Goal: Find contact information: Find contact information

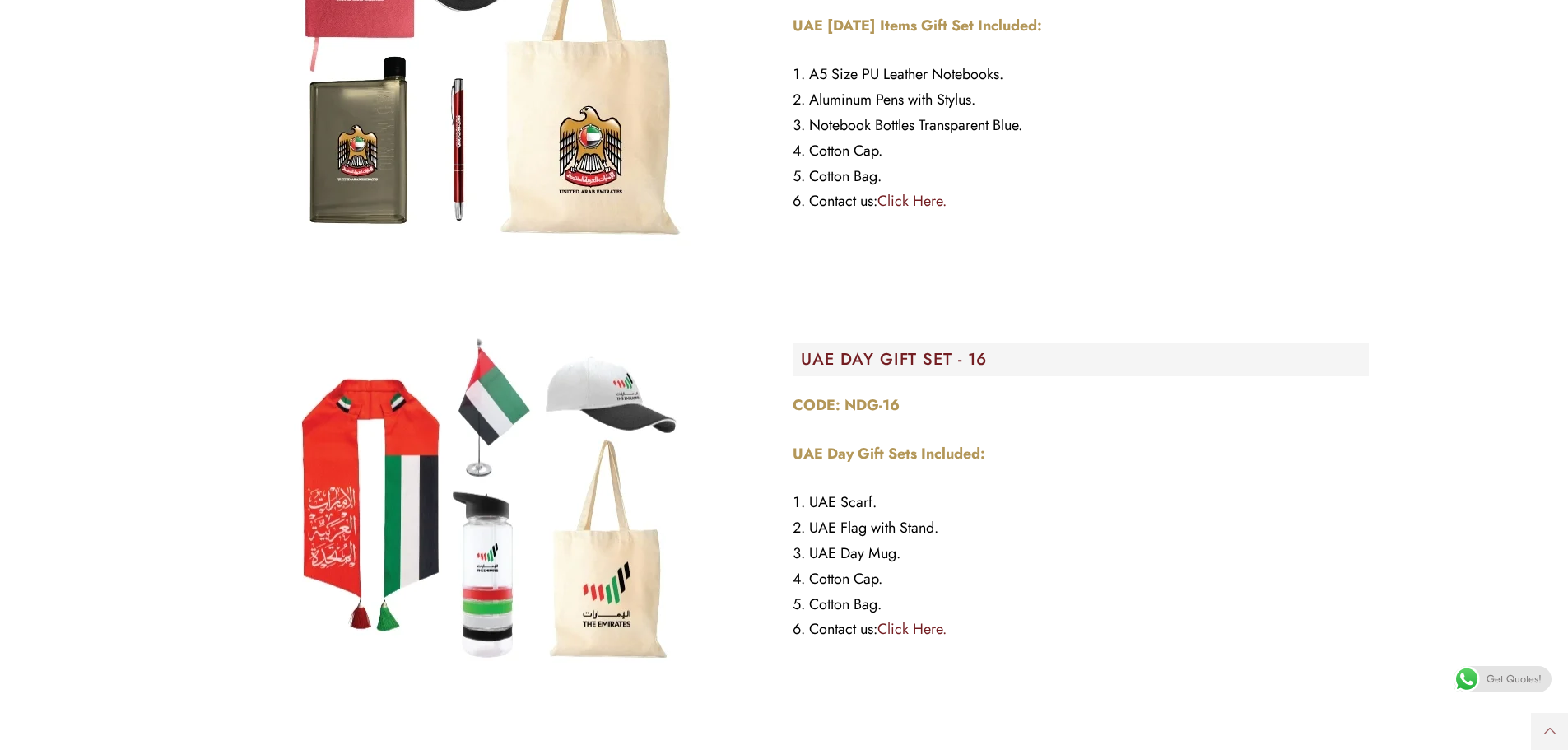
scroll to position [6092, 0]
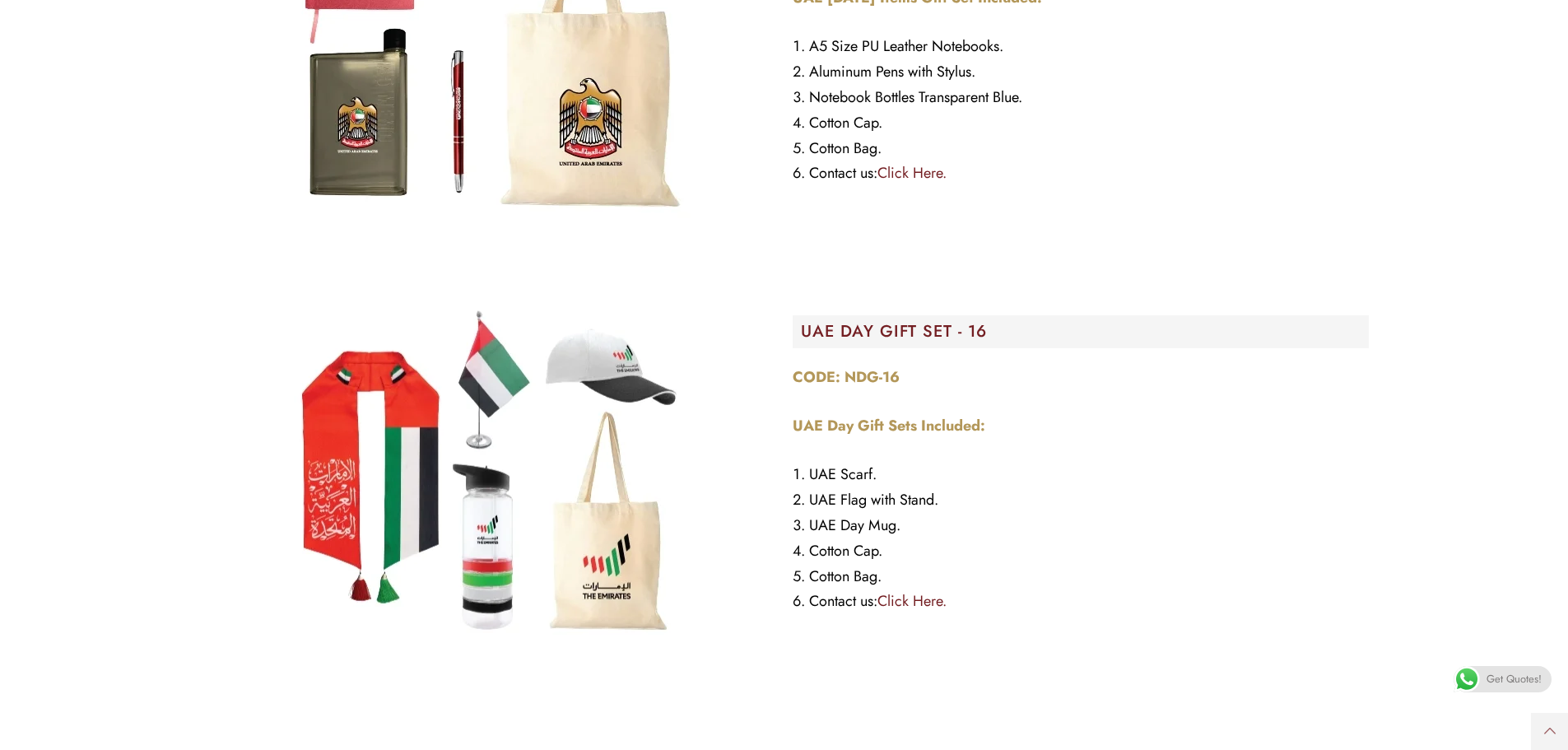
click at [906, 601] on link "Click Here." at bounding box center [912, 600] width 69 height 22
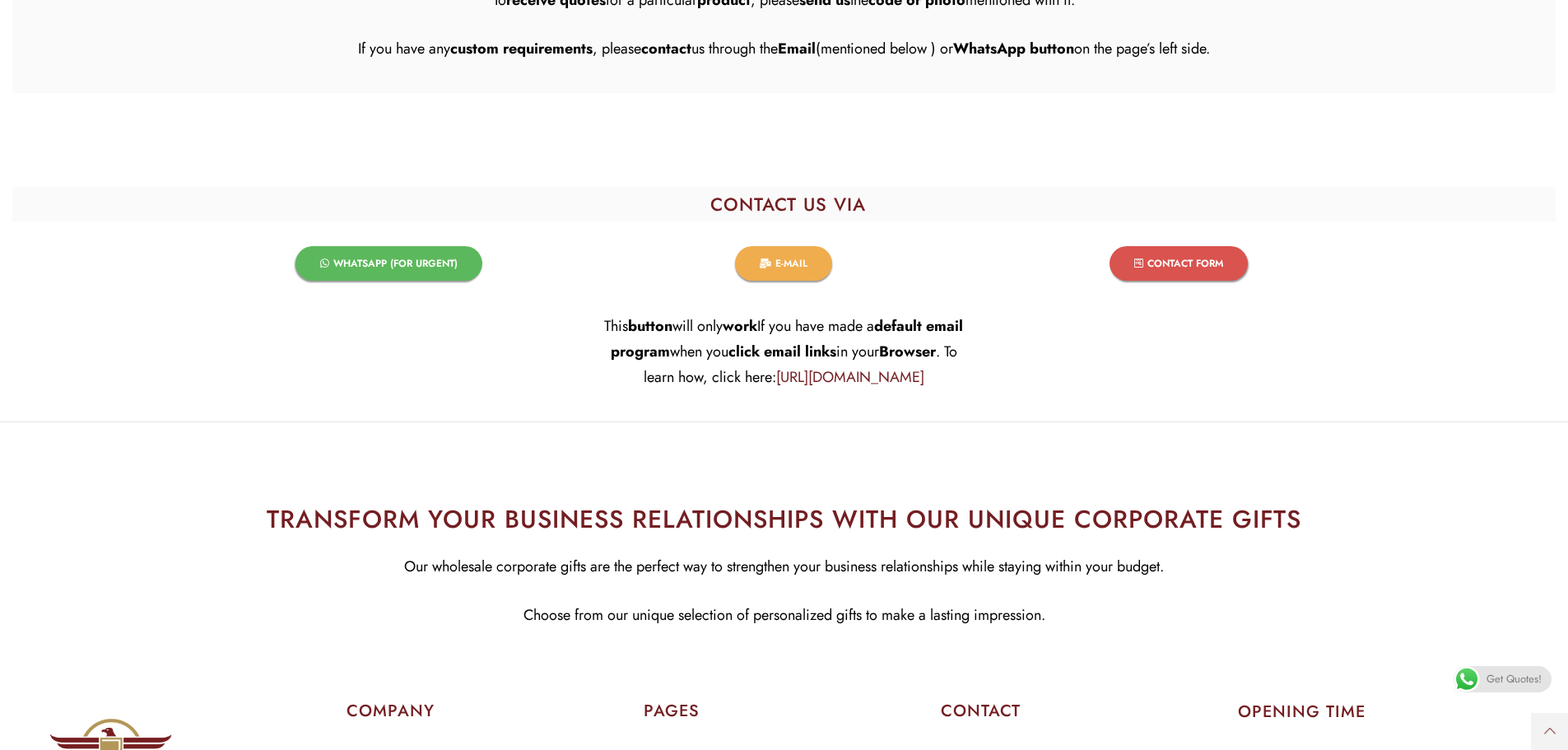
scroll to position [6772, 0]
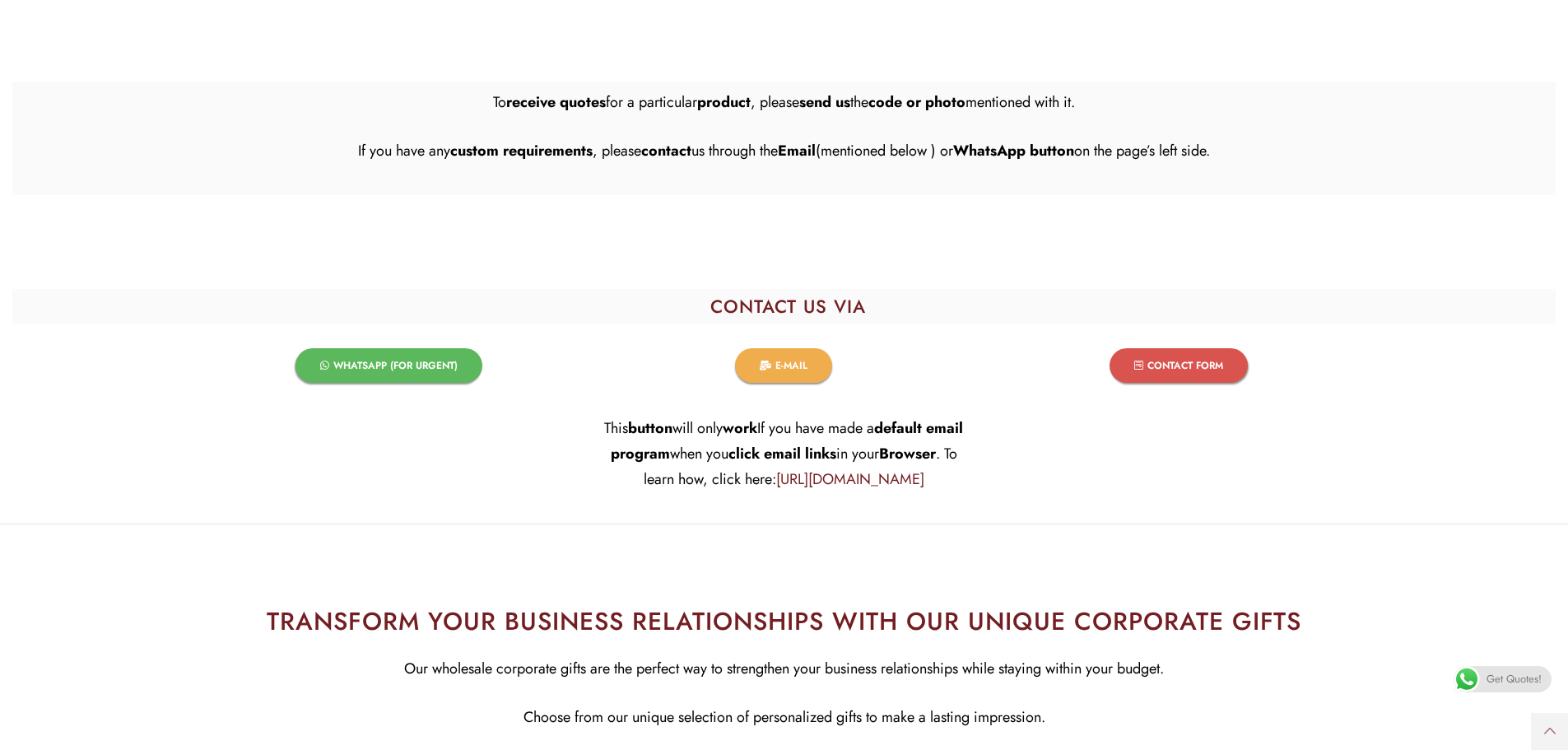
click at [387, 364] on span "WHATSAPP (FOR URGENT)​" at bounding box center [395, 365] width 124 height 9
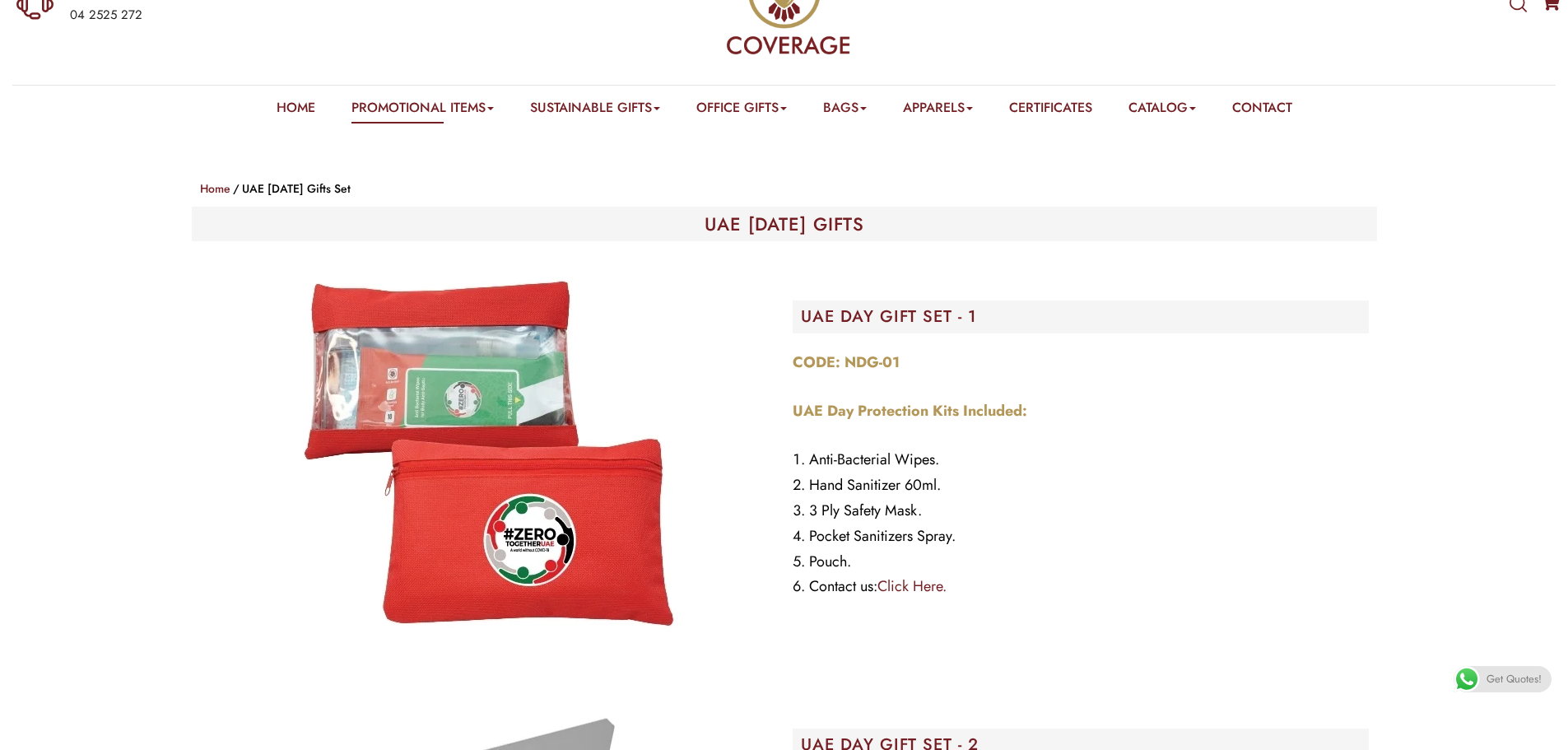
scroll to position [0, 0]
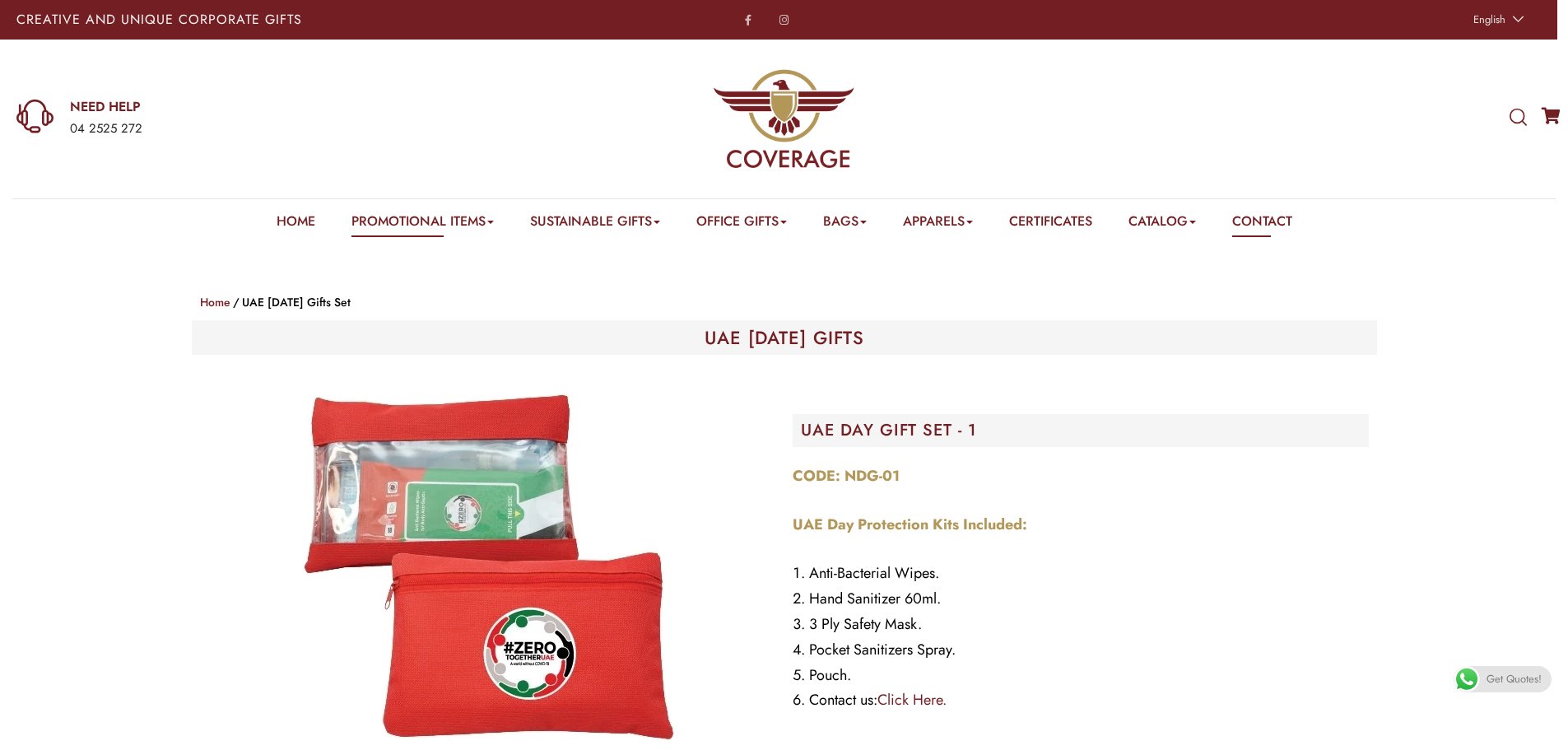
click at [1286, 212] on link "Contact" at bounding box center [1262, 225] width 60 height 26
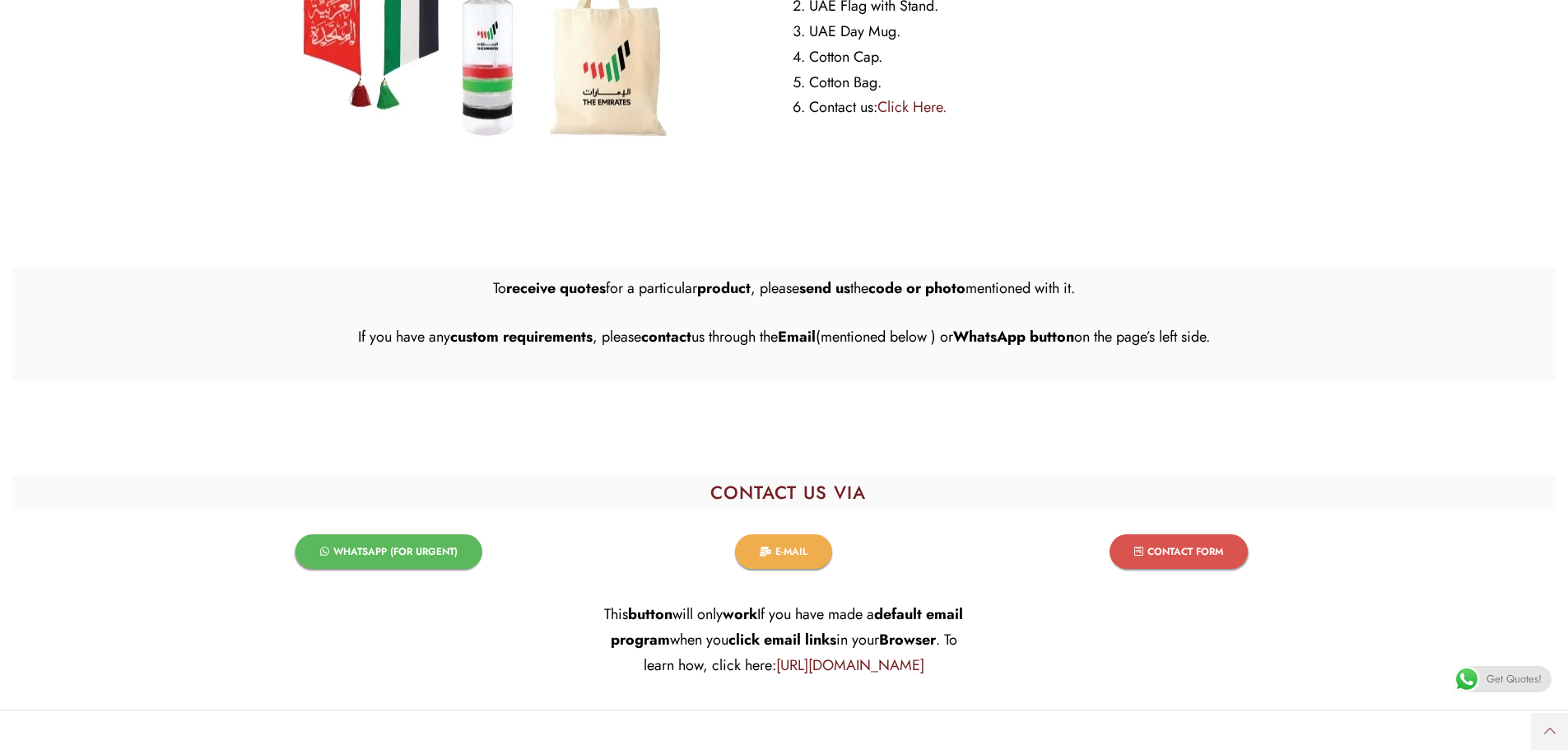
scroll to position [6257, 0]
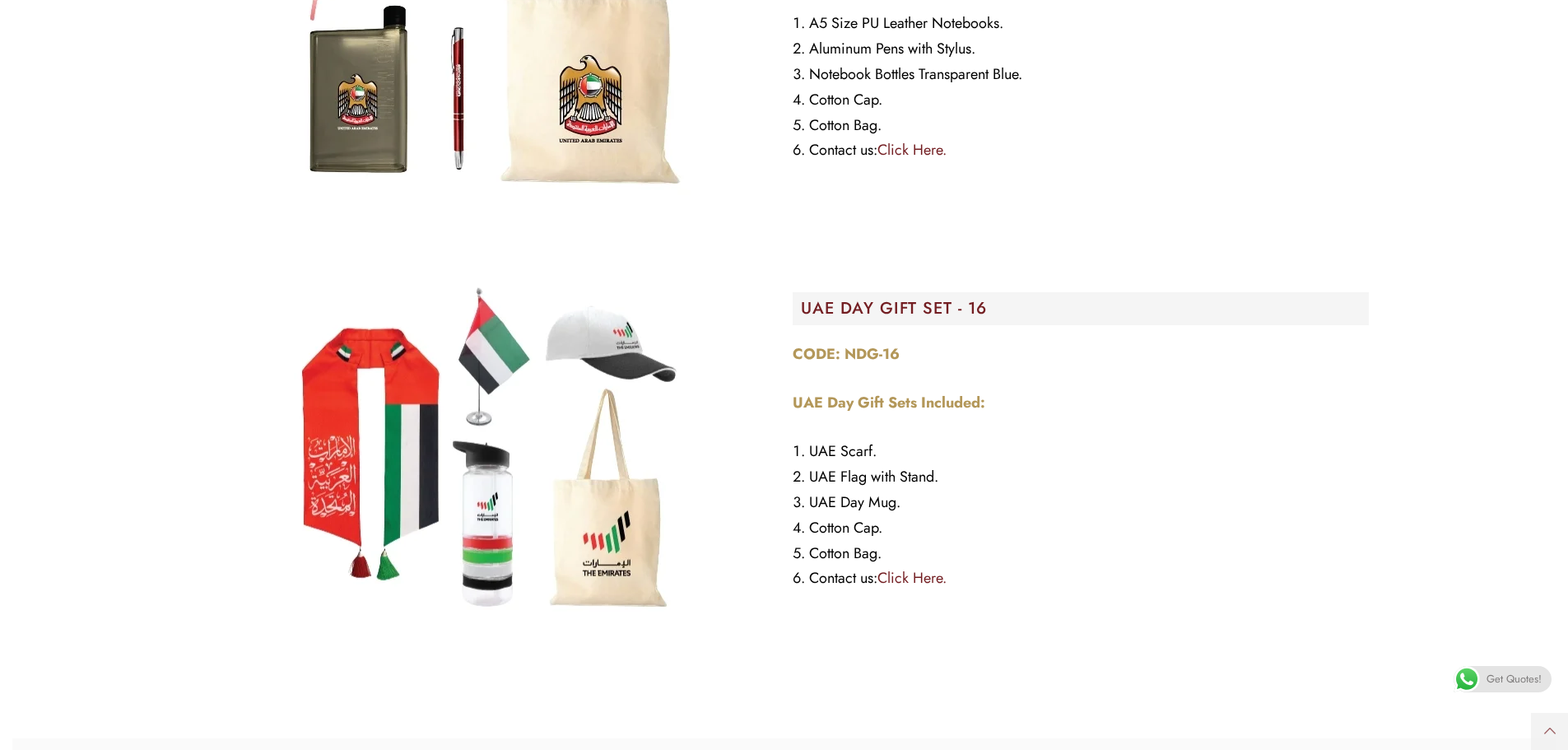
scroll to position [6092, 0]
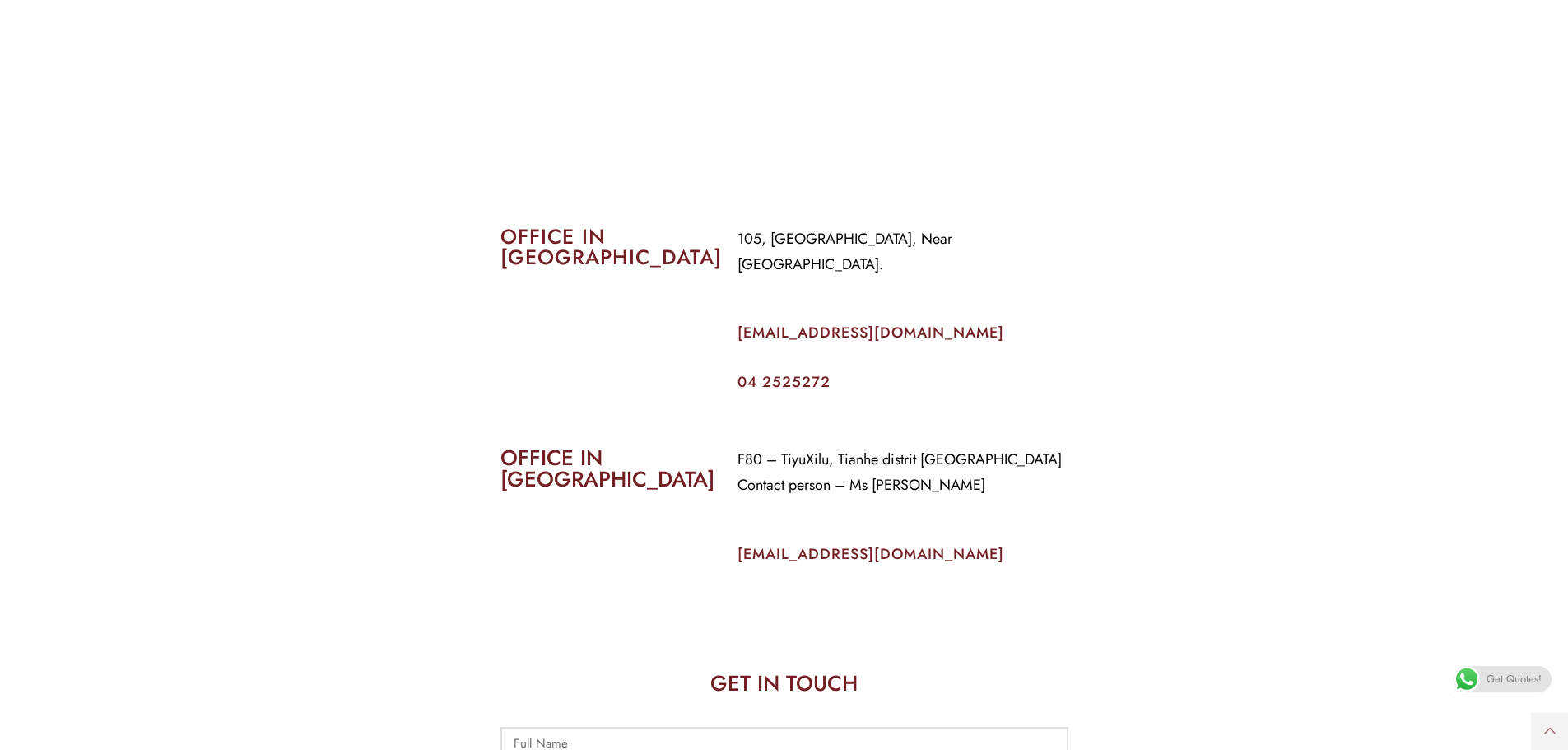
scroll to position [659, 0]
